Goal: Navigation & Orientation: Find specific page/section

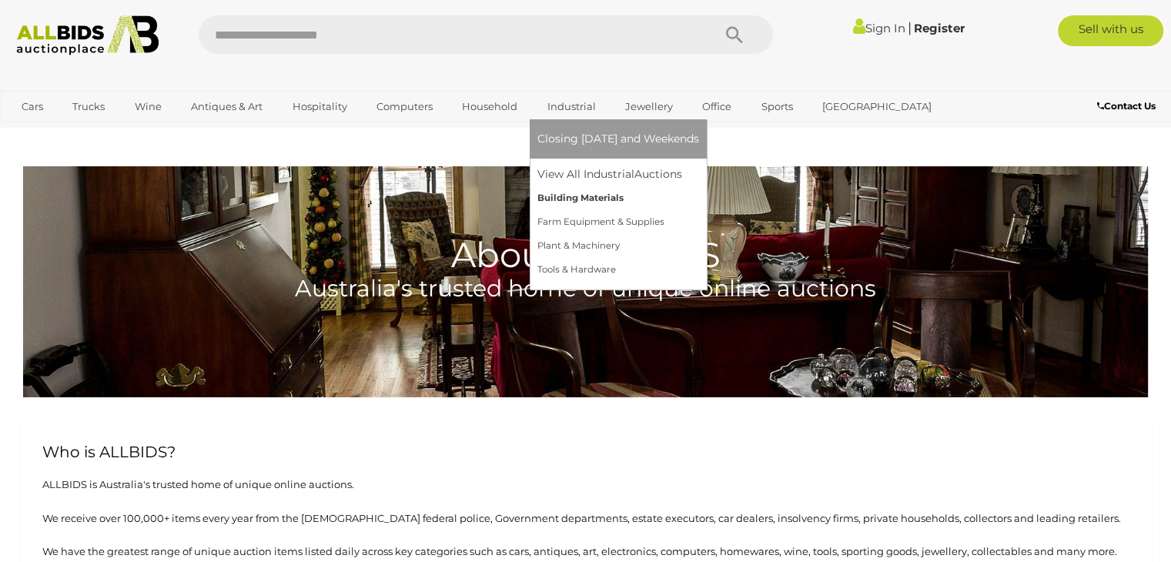
click at [563, 196] on link "Building Materials" at bounding box center [619, 198] width 162 height 24
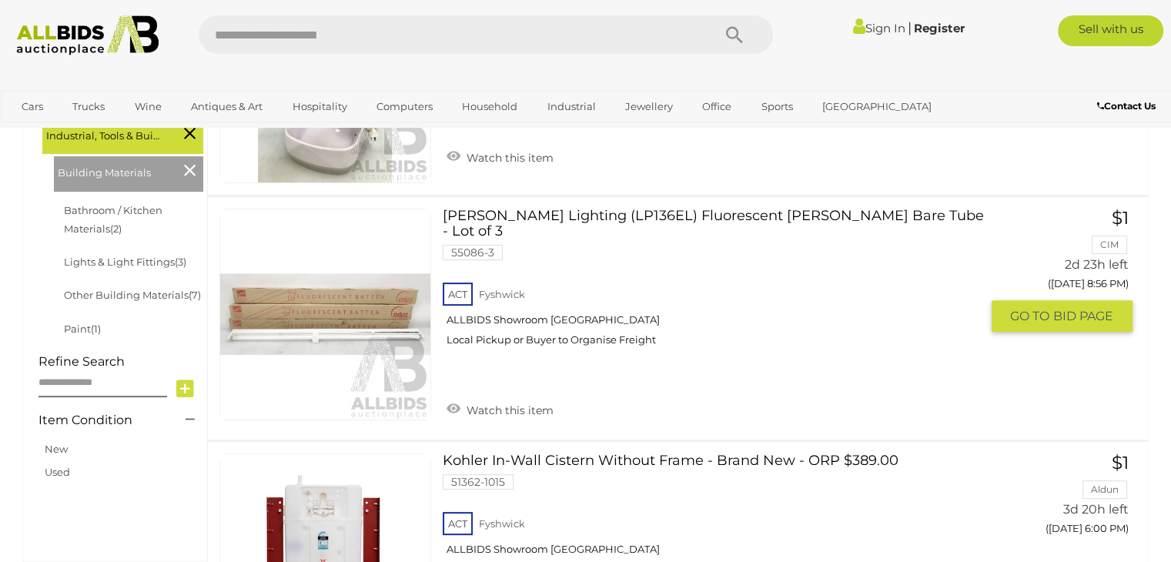
scroll to position [385, 0]
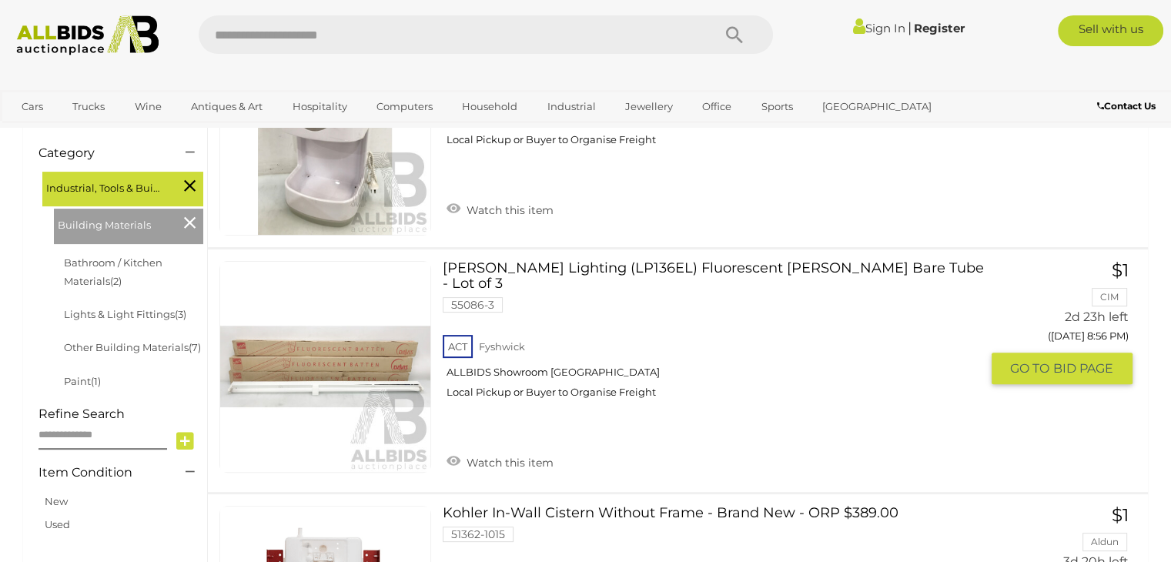
click at [547, 270] on link "Davis Lighting (LP136EL) Fluorescent Batten Bare Tube - Lot of 3 55086-3 ACT Fy…" at bounding box center [716, 336] width 525 height 150
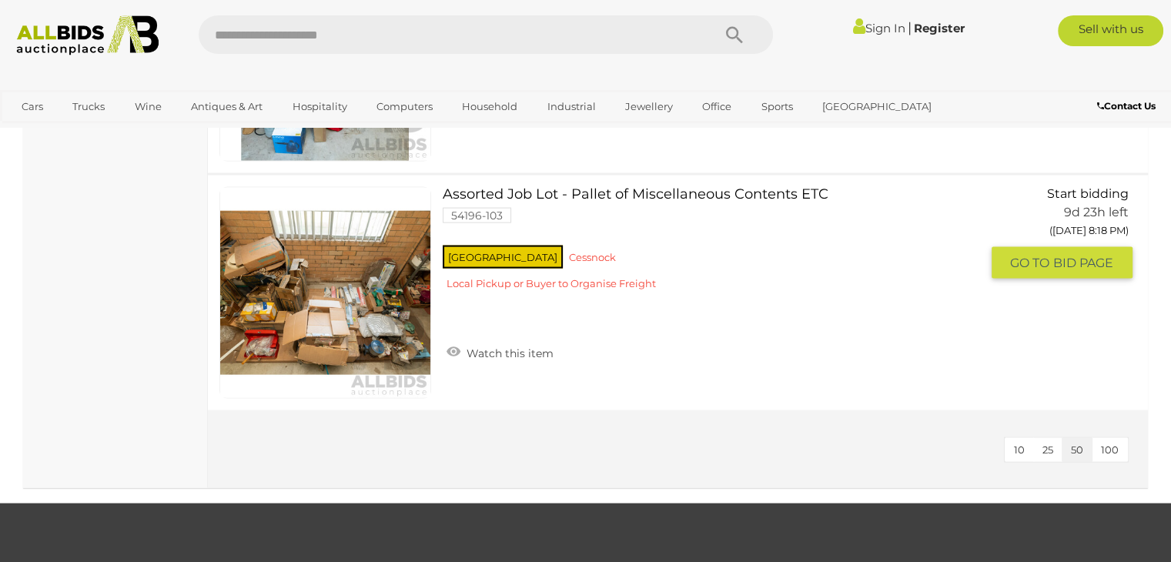
scroll to position [3248, 0]
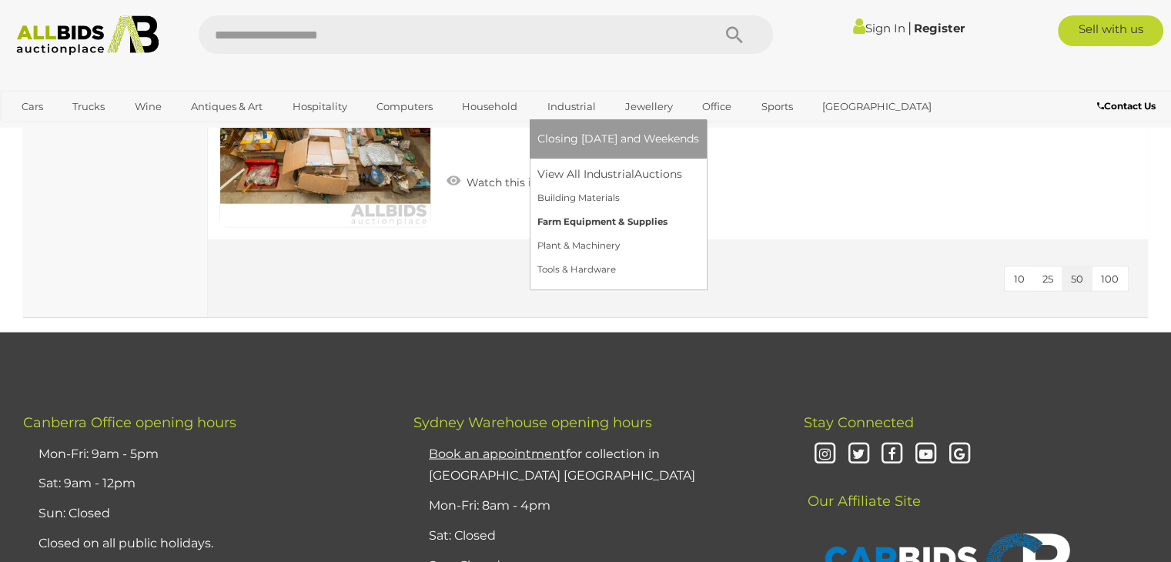
click at [585, 217] on link "Farm Equipment & Supplies" at bounding box center [619, 222] width 162 height 24
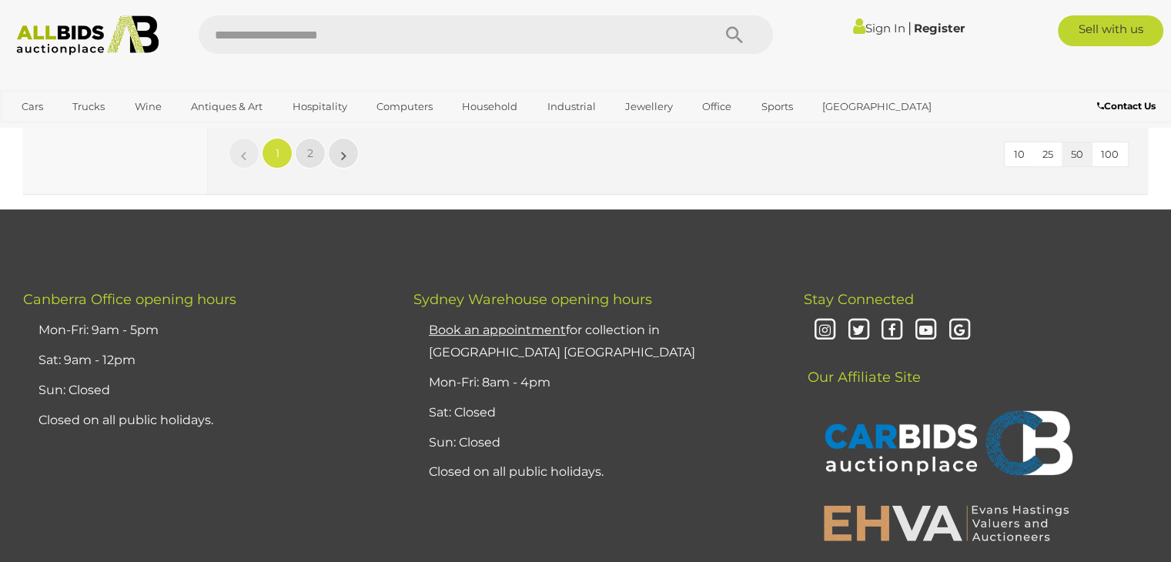
scroll to position [11937, 0]
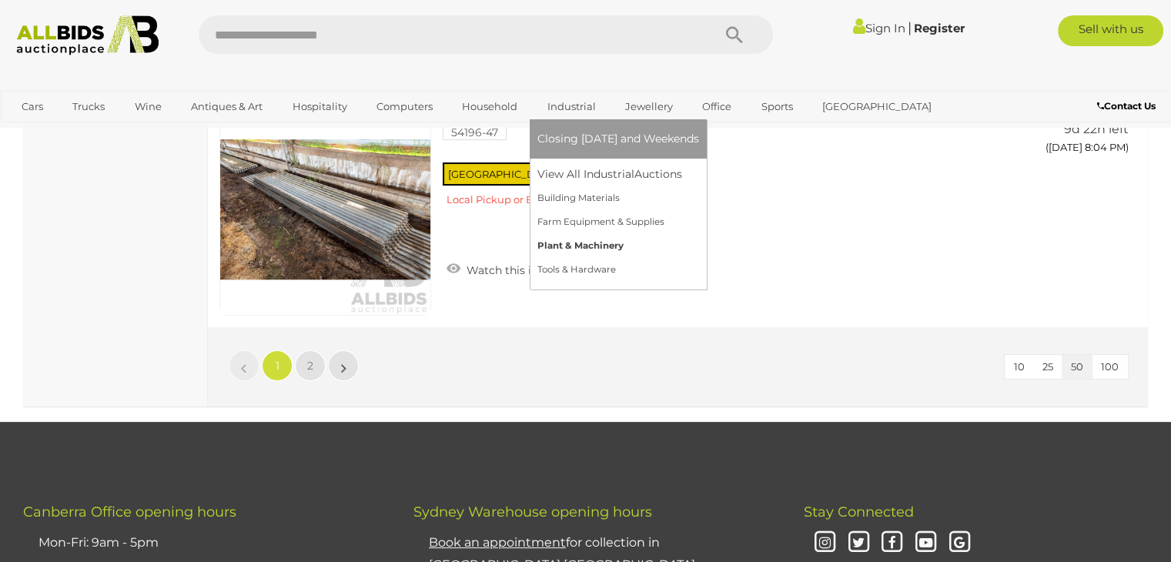
click at [578, 242] on link "Plant & Machinery" at bounding box center [619, 246] width 162 height 24
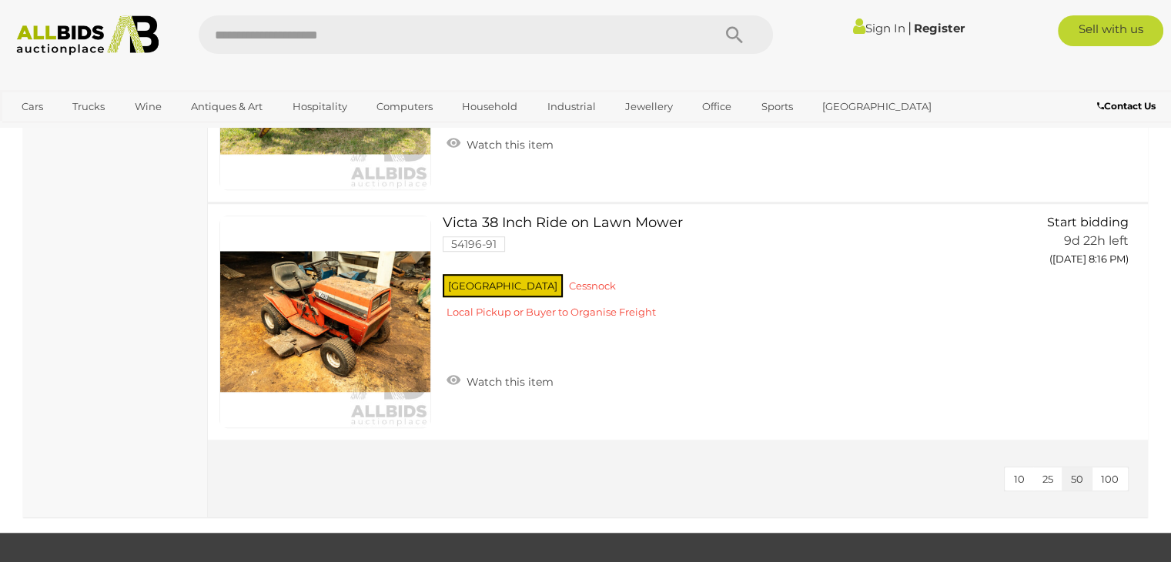
scroll to position [1232, 0]
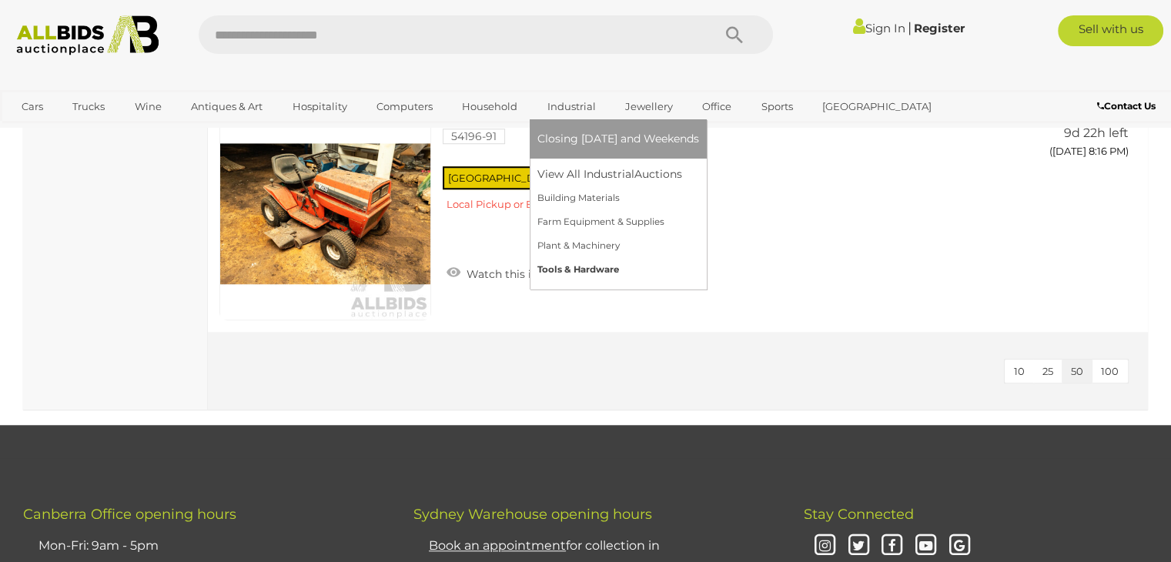
click at [547, 268] on link "Tools & Hardware" at bounding box center [619, 270] width 162 height 24
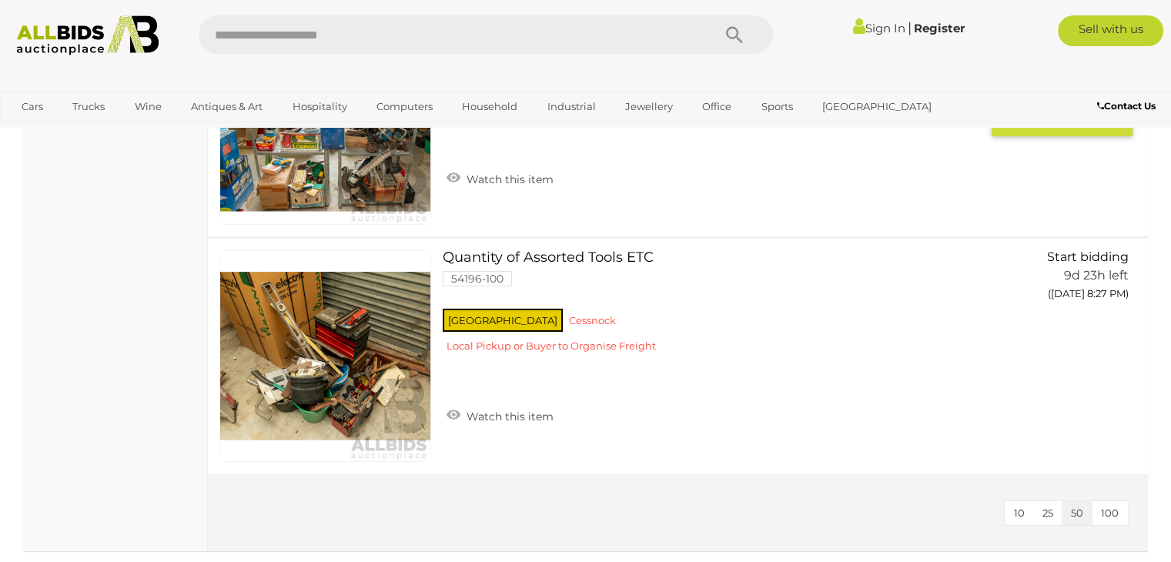
scroll to position [5391, 0]
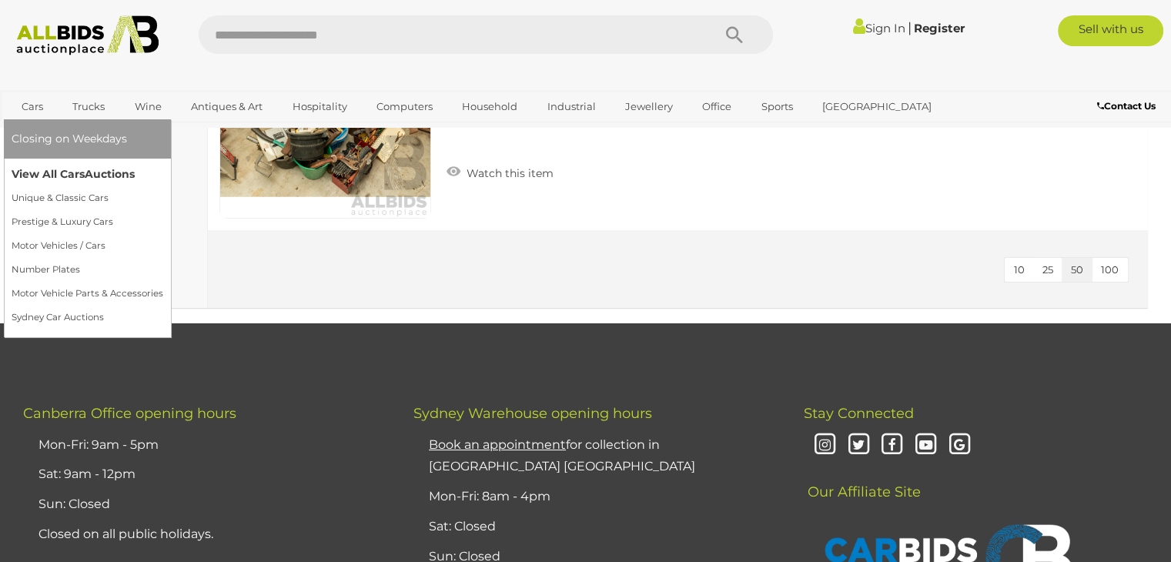
click at [71, 173] on link "View All Cars Auctions" at bounding box center [88, 174] width 152 height 24
